Goal: Task Accomplishment & Management: Manage account settings

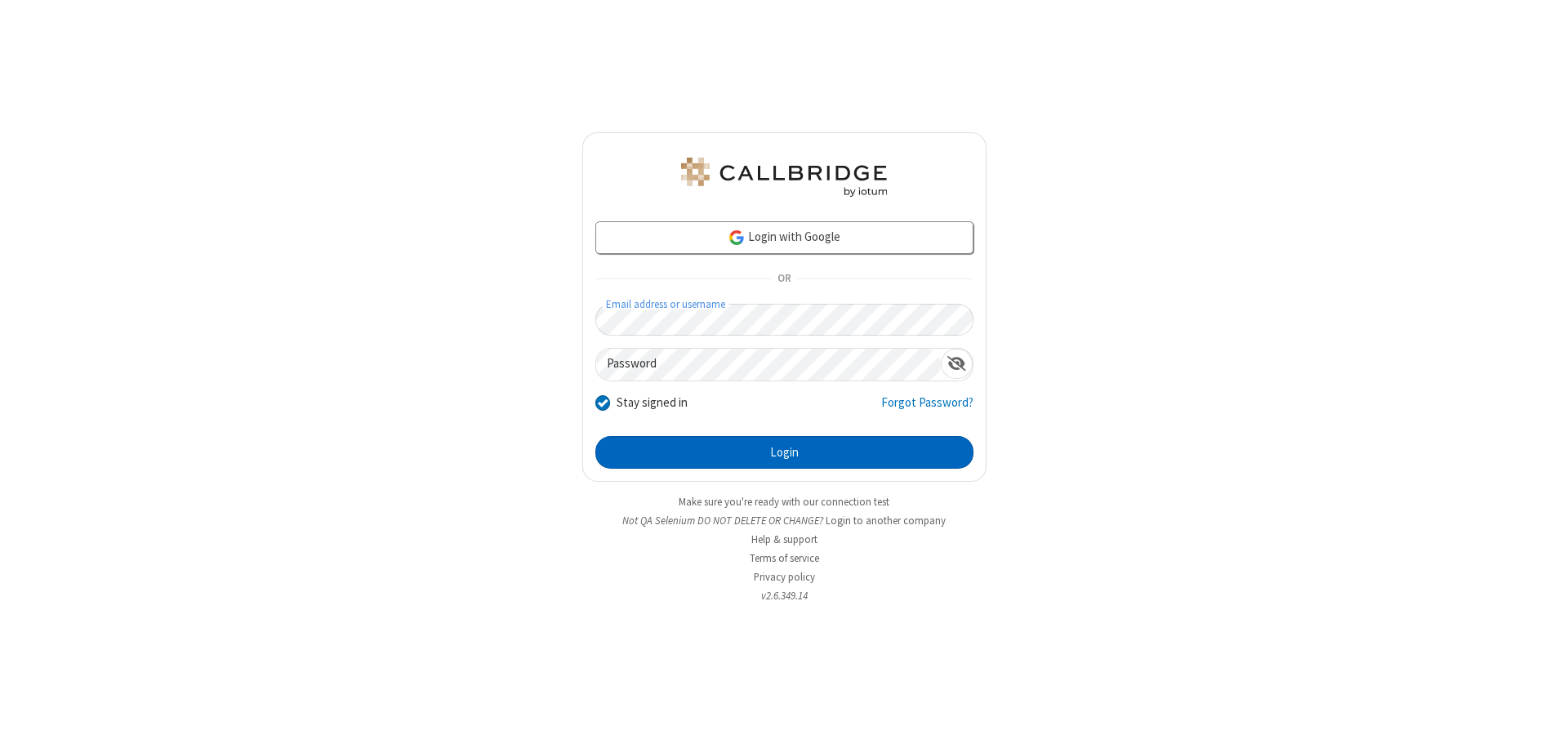
click at [784, 452] on button "Login" at bounding box center [785, 452] width 378 height 32
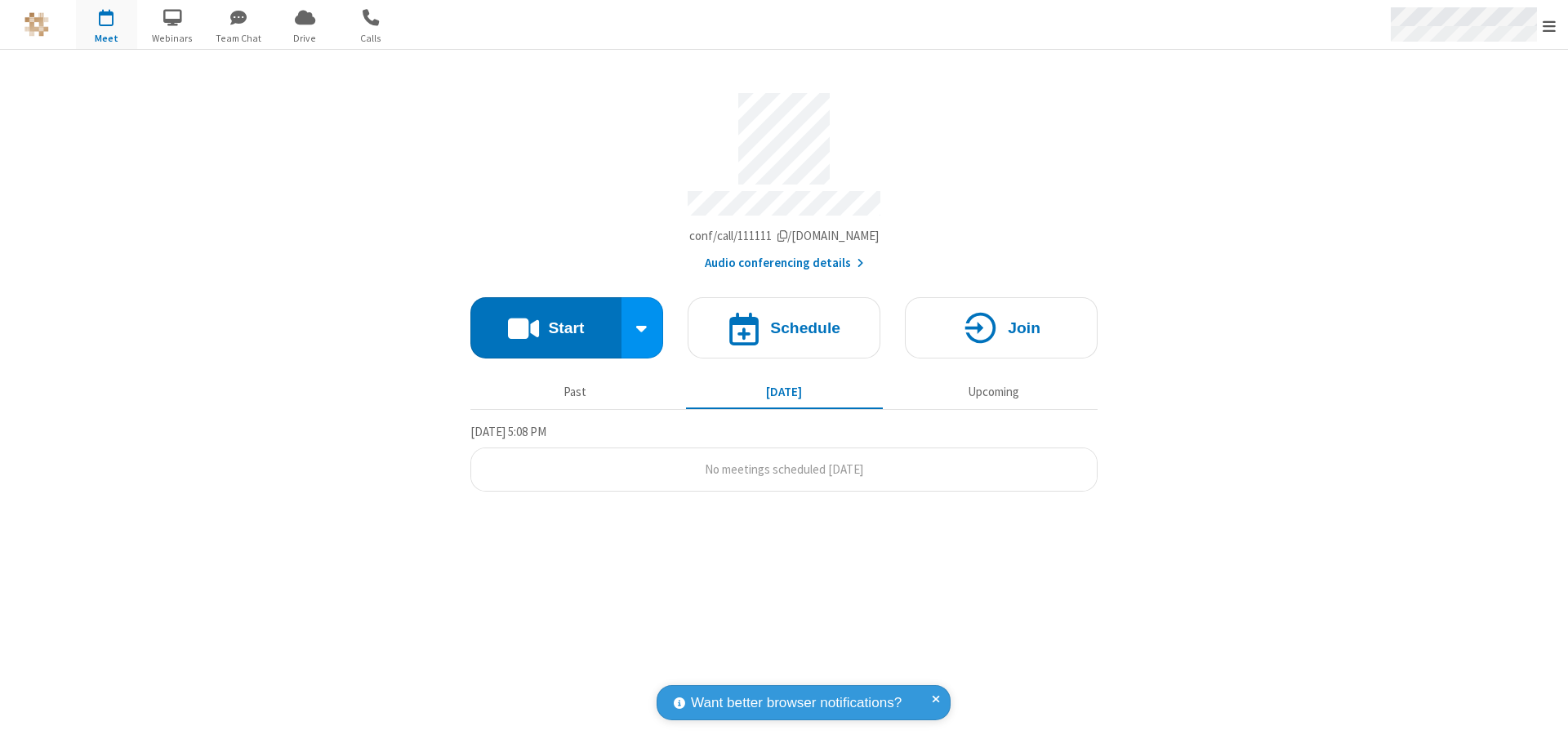
click at [1549, 25] on span "Open menu" at bounding box center [1548, 25] width 13 height 16
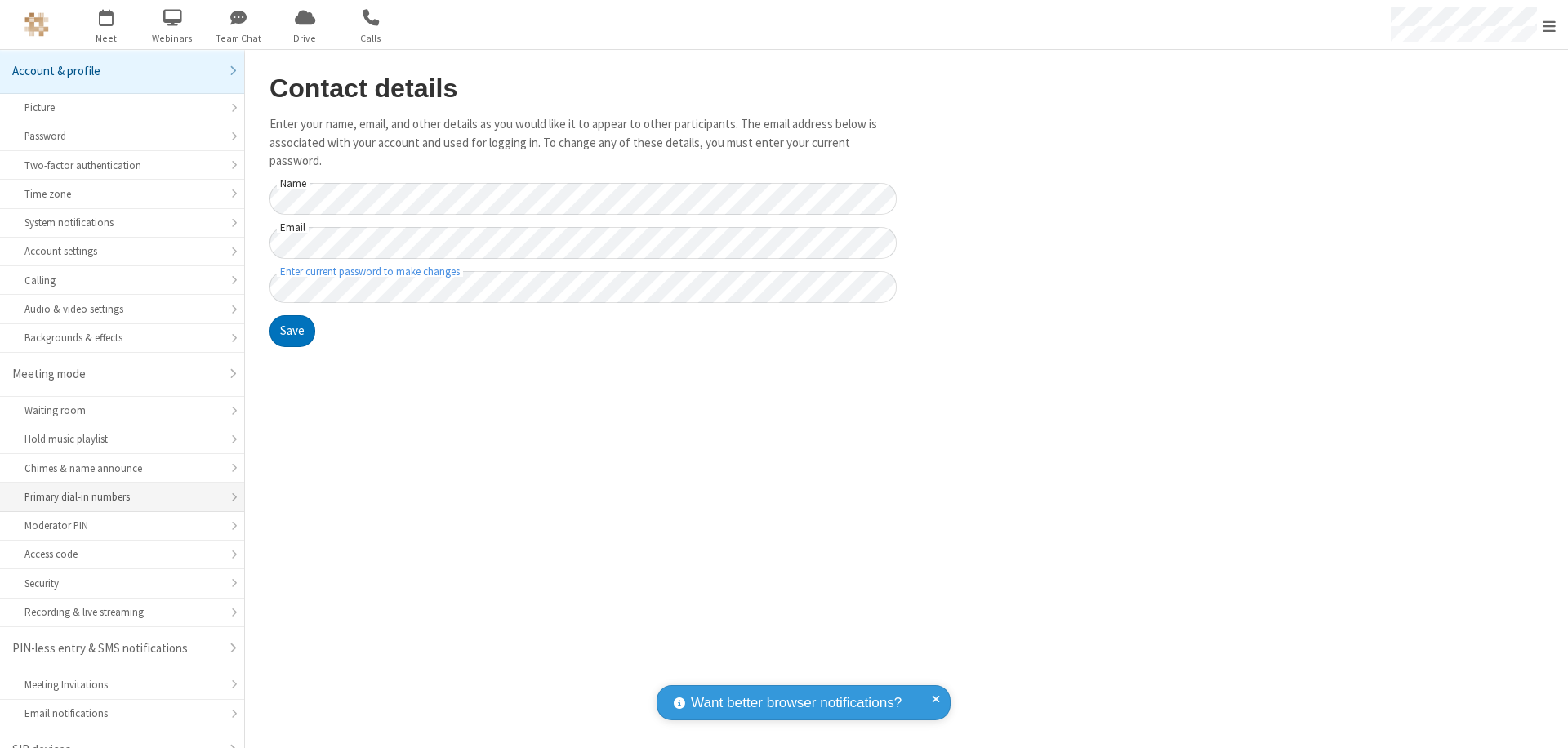
click at [116, 489] on div "Primary dial-in numbers" at bounding box center [122, 497] width 195 height 15
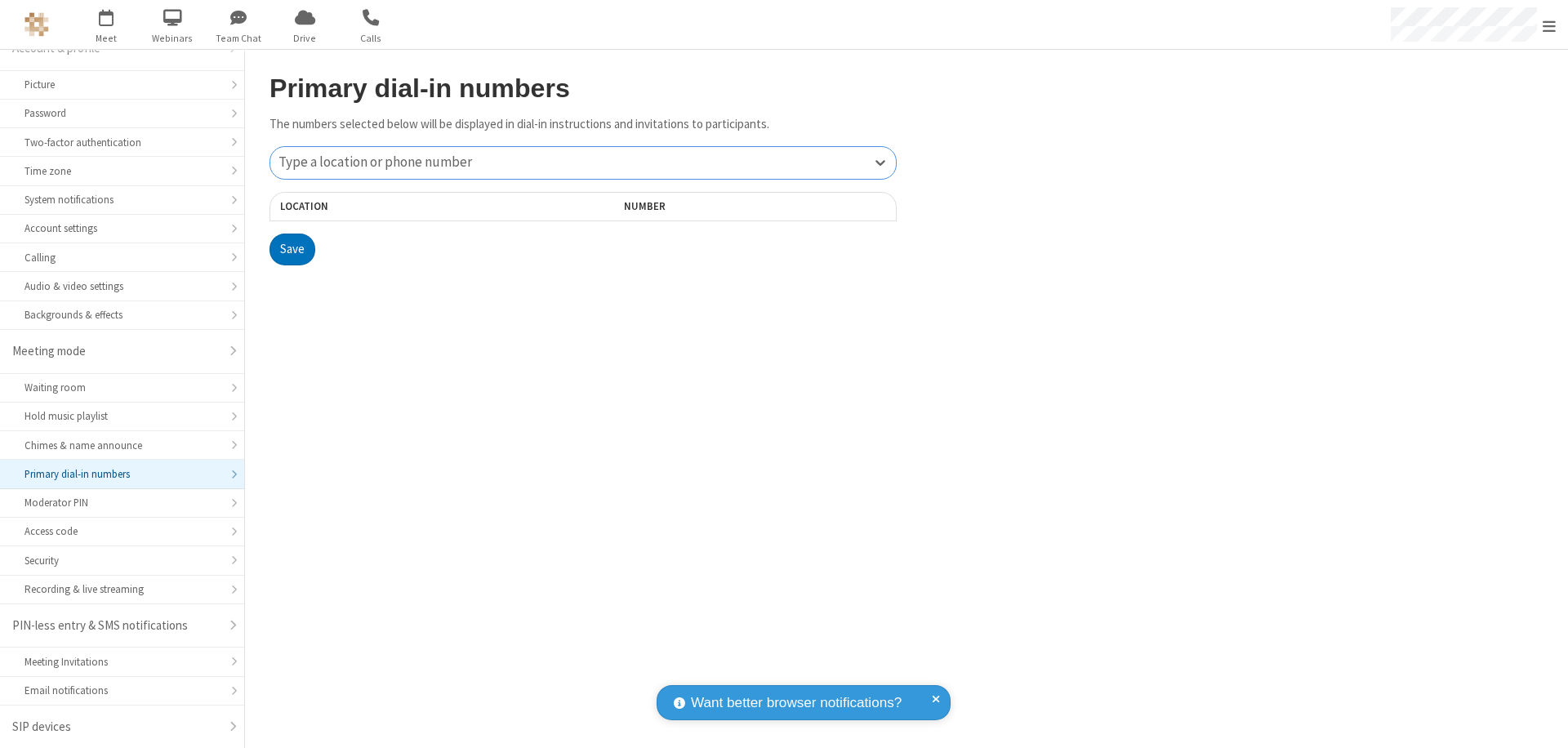
click at [583, 163] on div "Type a location or phone number" at bounding box center [583, 163] width 625 height 32
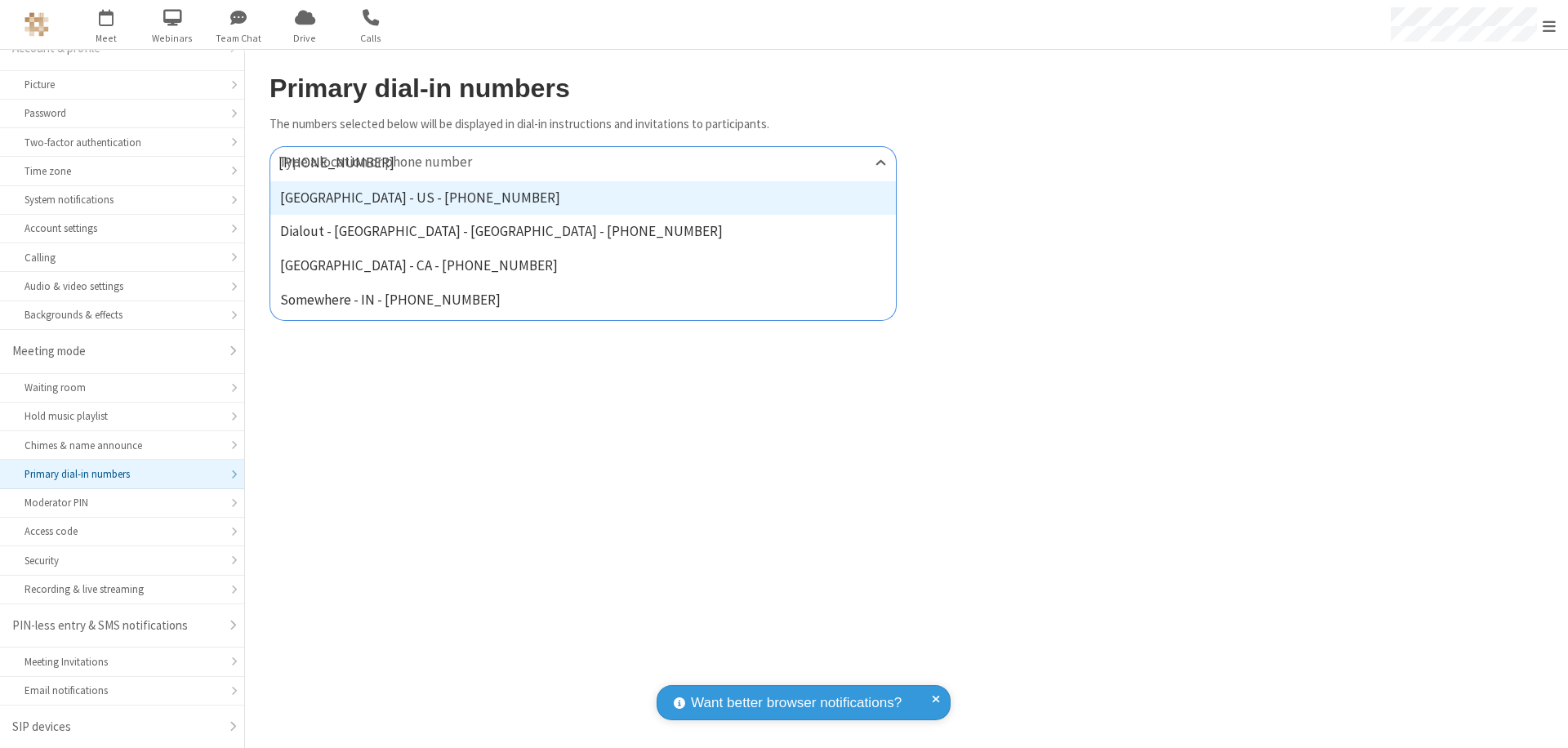
type input "[PHONE_NUMBER]"
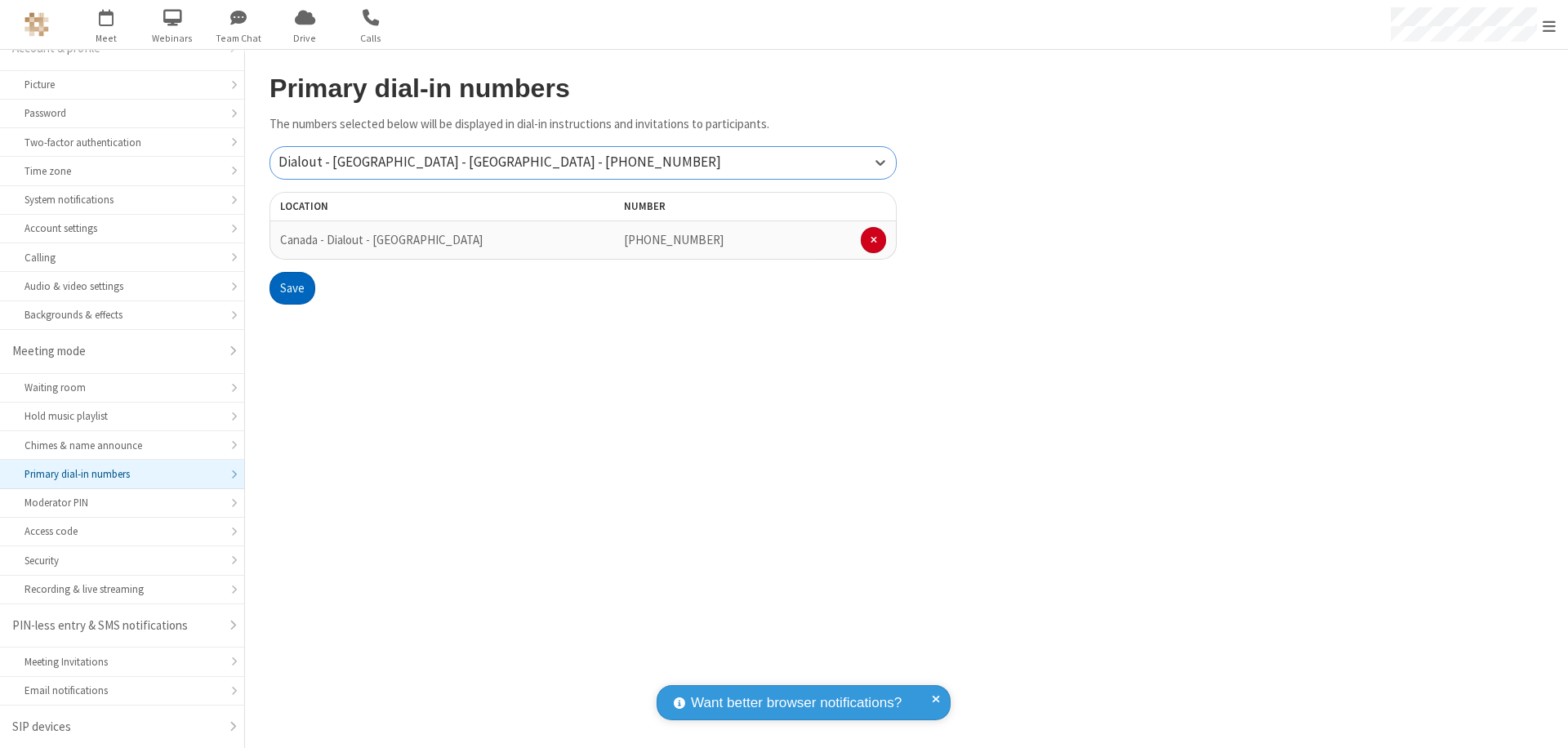
click at [292, 288] on button "Save" at bounding box center [293, 288] width 46 height 32
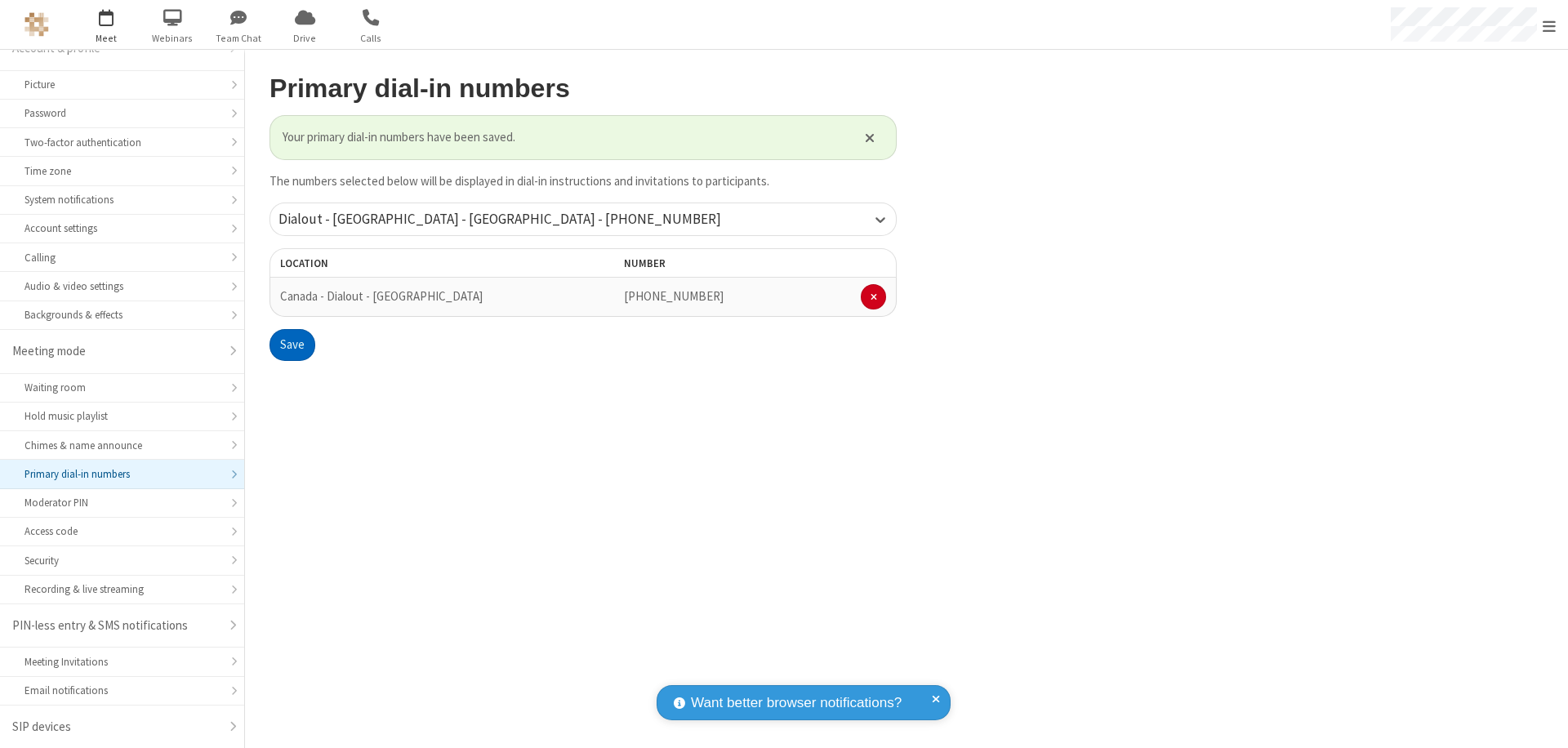
click at [1549, 25] on span "Open menu" at bounding box center [1548, 25] width 13 height 16
click at [106, 25] on span "button" at bounding box center [107, 17] width 61 height 28
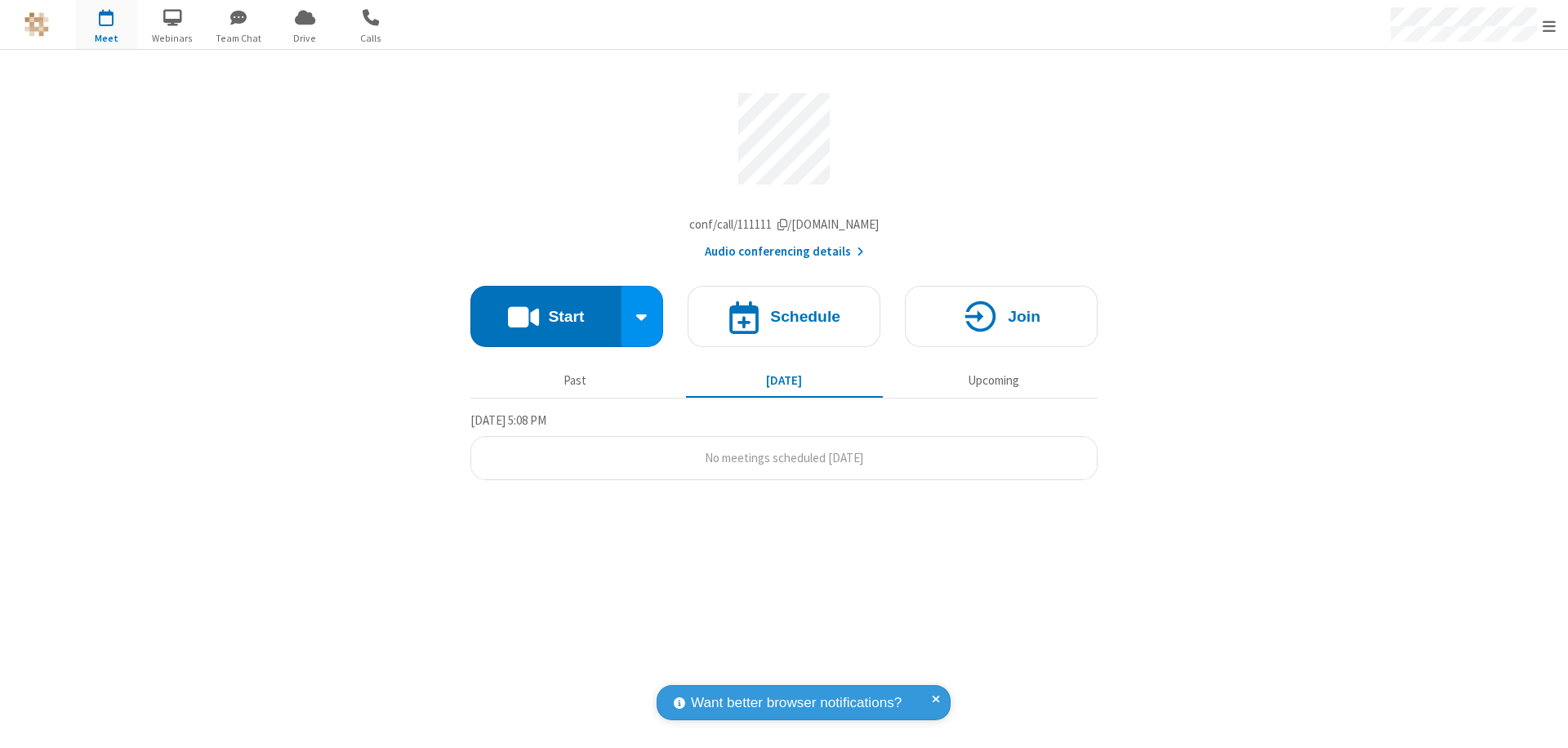
click at [546, 320] on button "Start" at bounding box center [546, 316] width 151 height 61
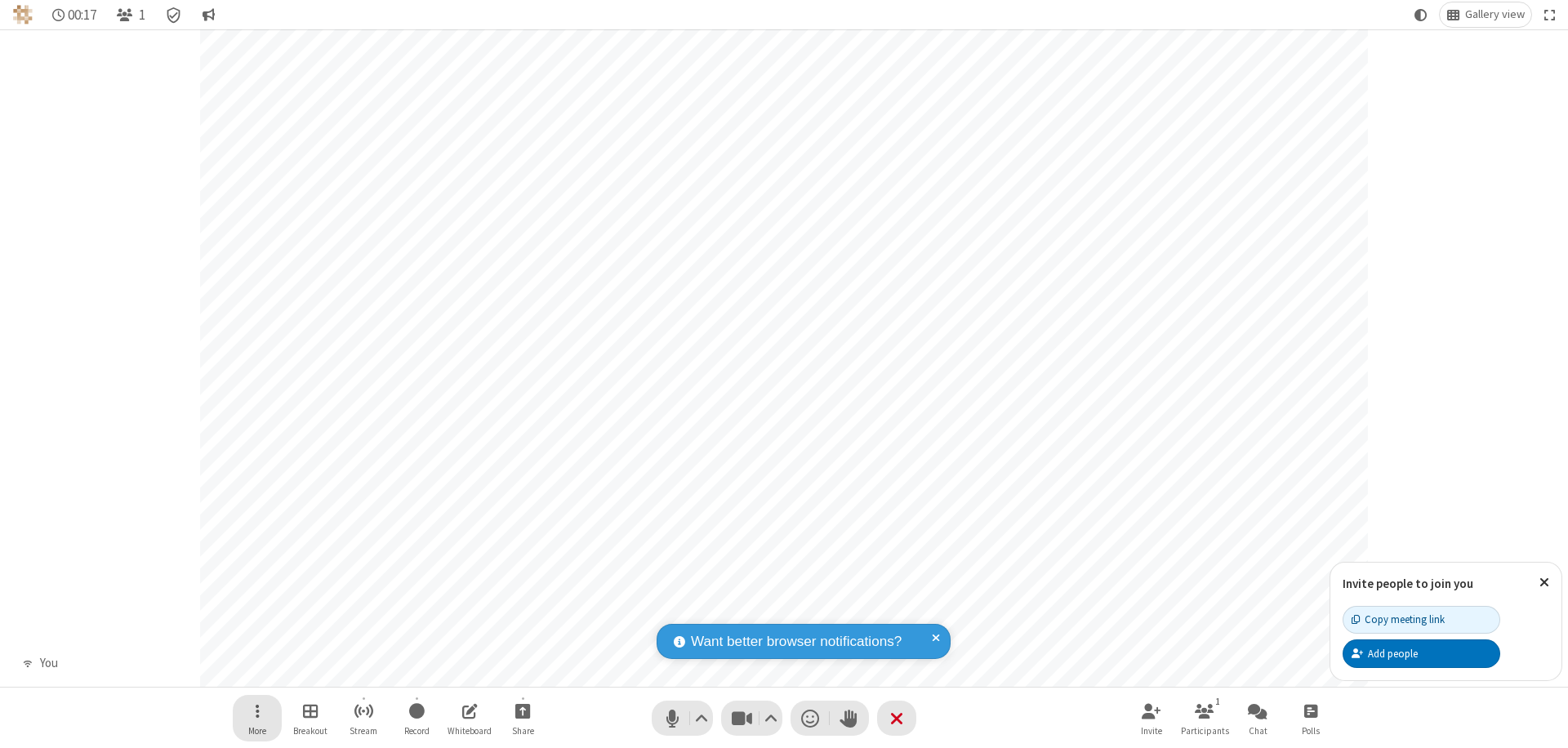
click at [256, 710] on span "Open menu" at bounding box center [257, 711] width 4 height 20
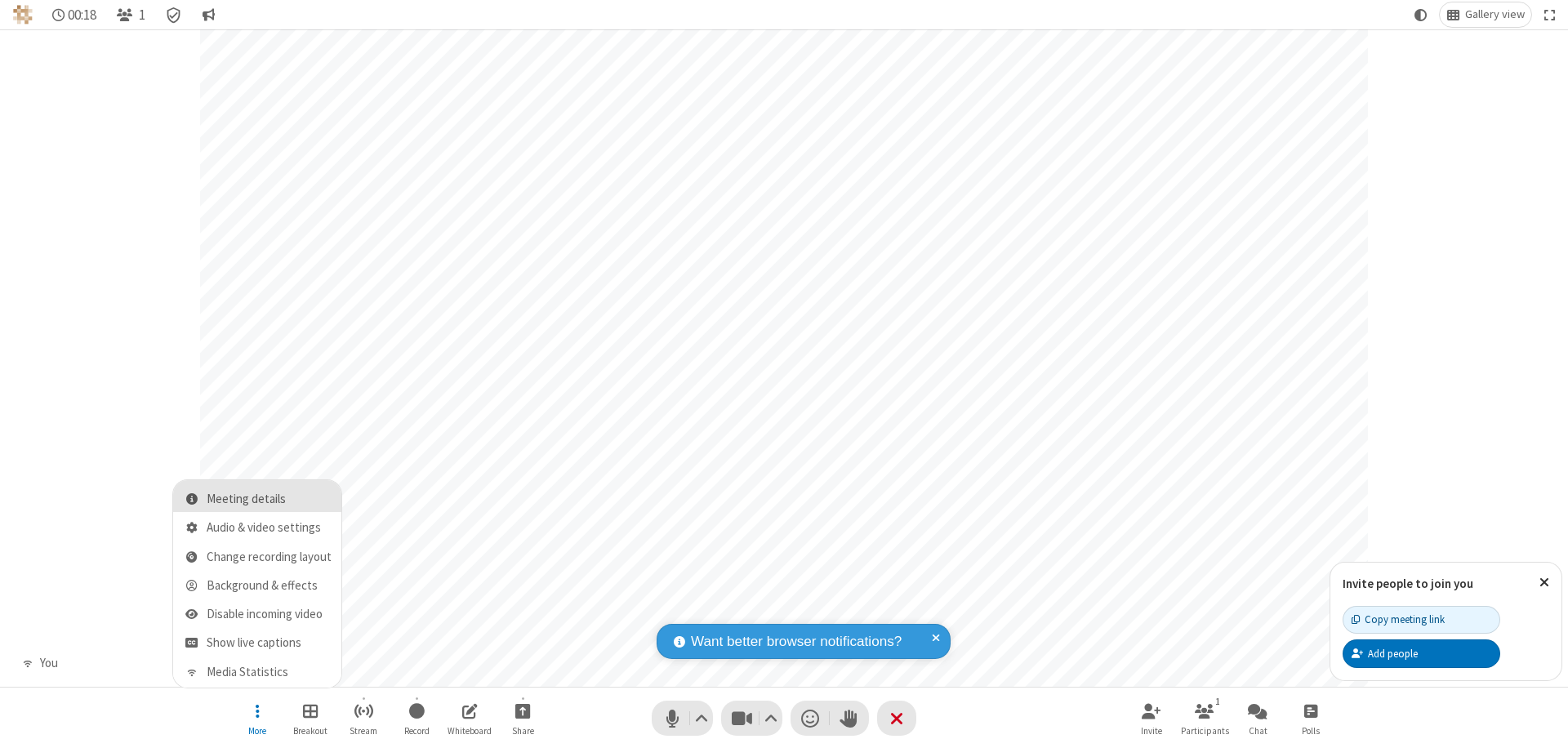
click at [269, 499] on span "Meeting details" at bounding box center [269, 499] width 125 height 14
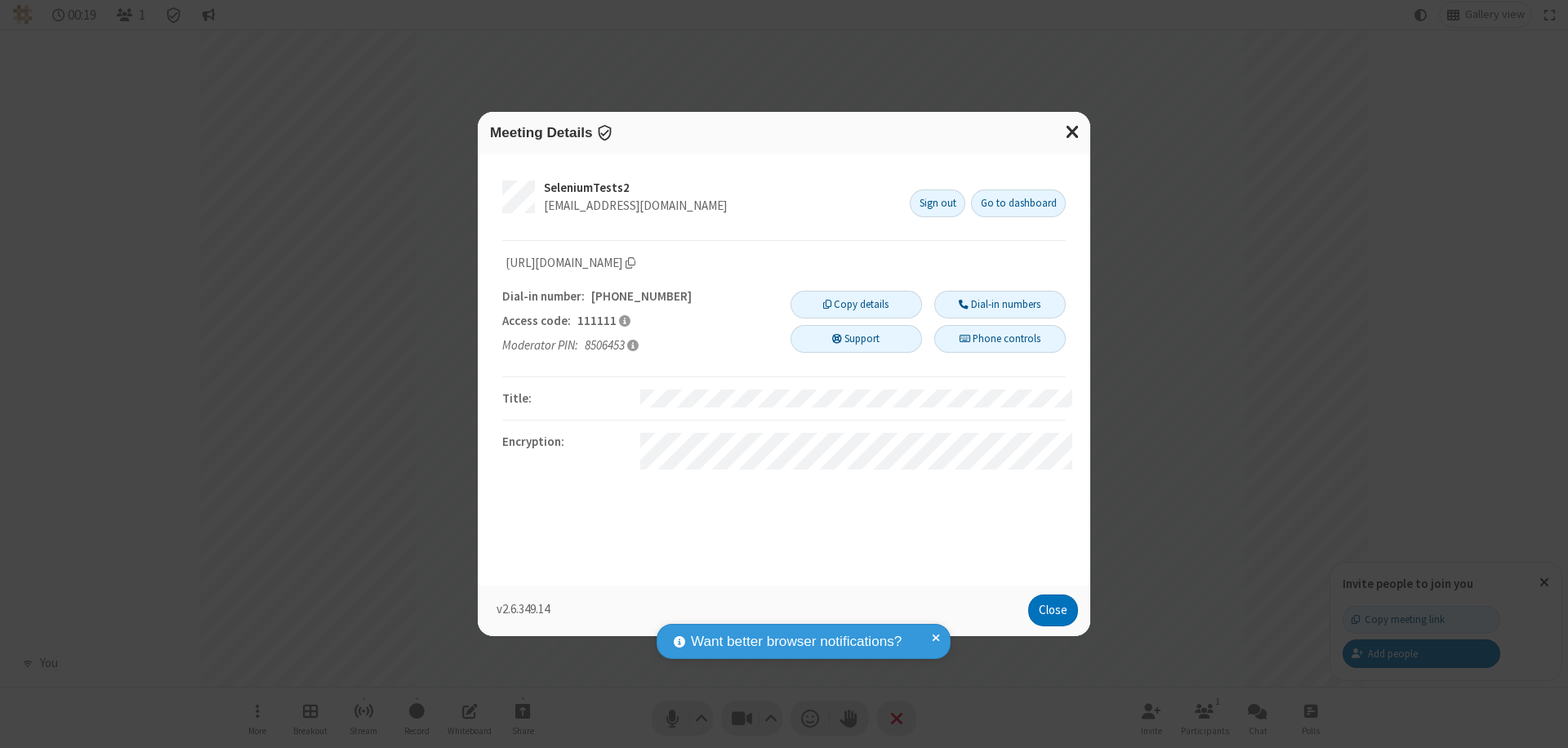
click at [1000, 304] on button "Dial-in numbers" at bounding box center [1000, 304] width 132 height 28
